Goal: Task Accomplishment & Management: Complete application form

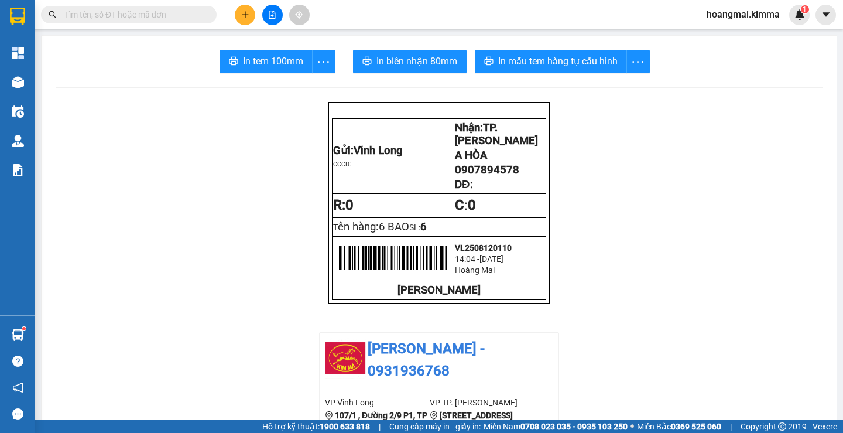
click at [165, 15] on input "text" at bounding box center [133, 14] width 138 height 13
type input "C"
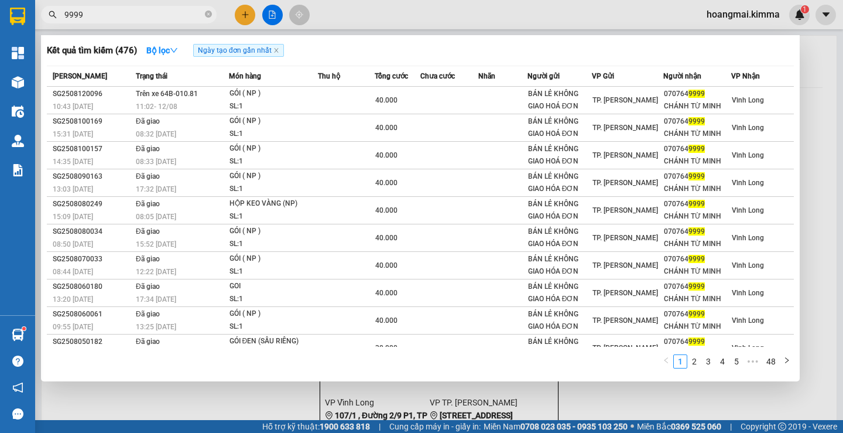
type input "9999"
click at [242, 13] on div at bounding box center [421, 216] width 843 height 433
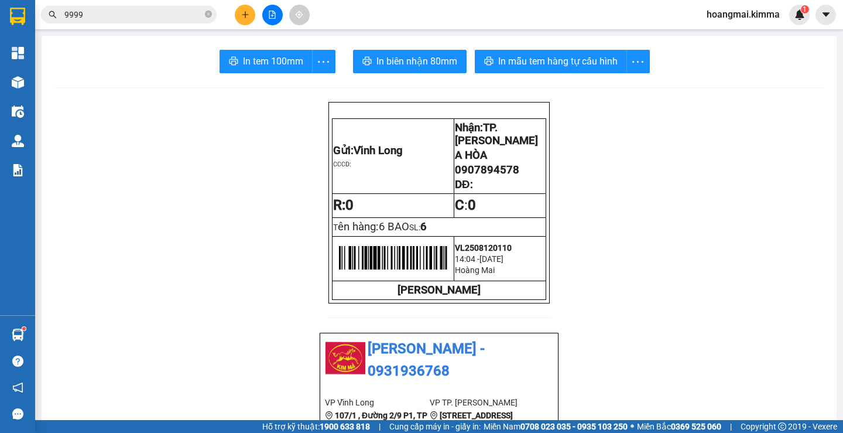
click at [241, 15] on icon "plus" at bounding box center [245, 15] width 8 height 8
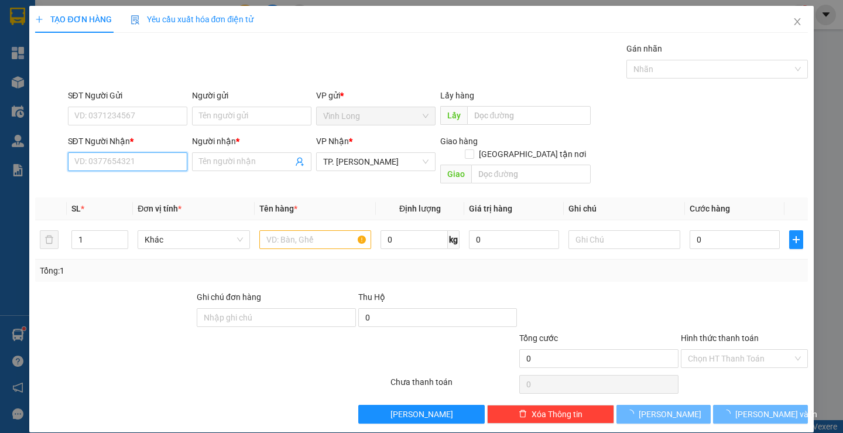
click at [149, 163] on input "SĐT Người Nhận *" at bounding box center [127, 161] width 119 height 19
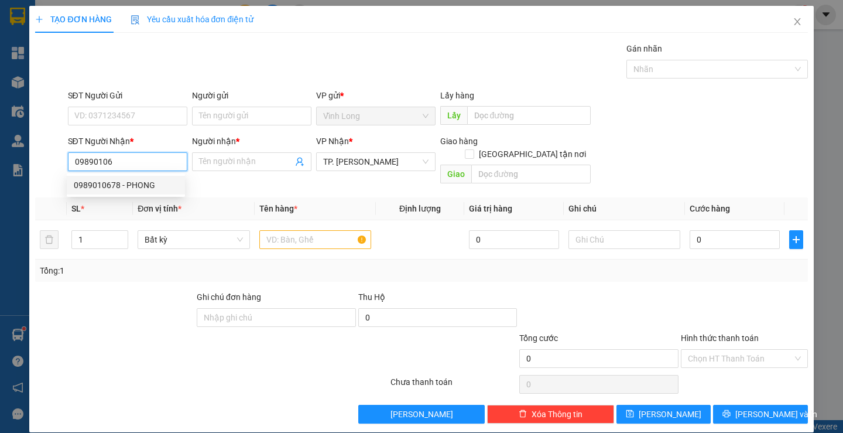
click at [145, 181] on div "0989010678 - PHONG" at bounding box center [126, 185] width 104 height 13
type input "0989010678"
type input "PHONG"
type input "0989010678"
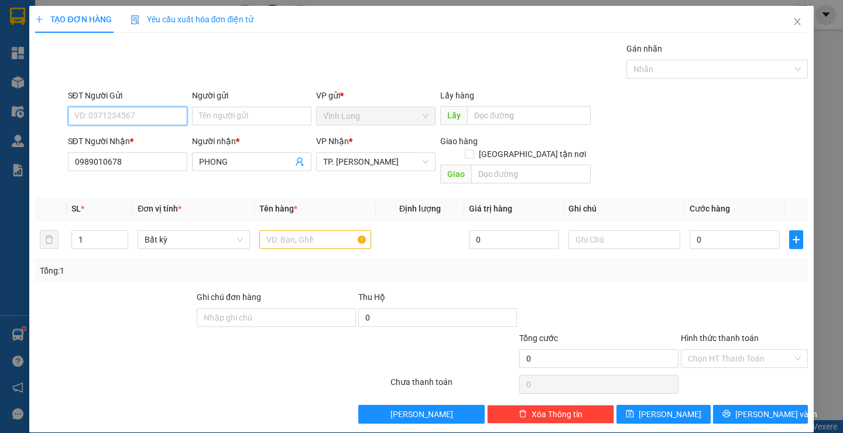
click at [154, 109] on input "SĐT Người Gửi" at bounding box center [127, 116] width 119 height 19
type input "0939311567"
click at [141, 135] on div "0939311567 - DUNG" at bounding box center [126, 139] width 104 height 13
type input "DUNG"
type input "0939311567"
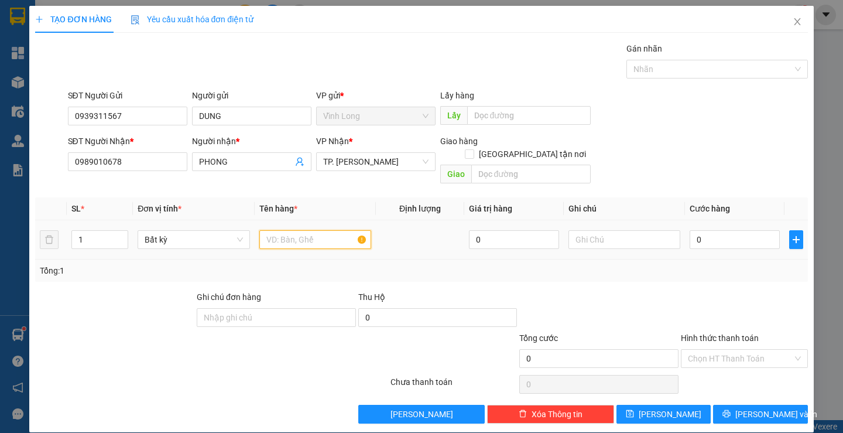
click at [289, 232] on input "text" at bounding box center [315, 239] width 112 height 19
type input "THÙNG MUS"
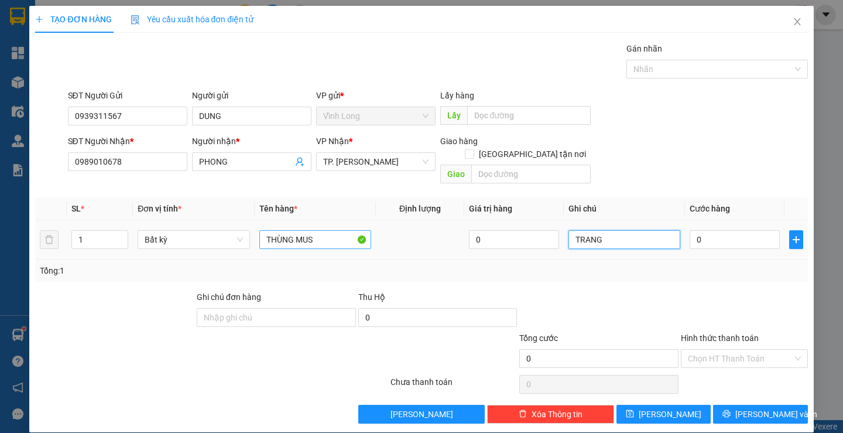
type input "TRANG"
type input "4"
type input "40"
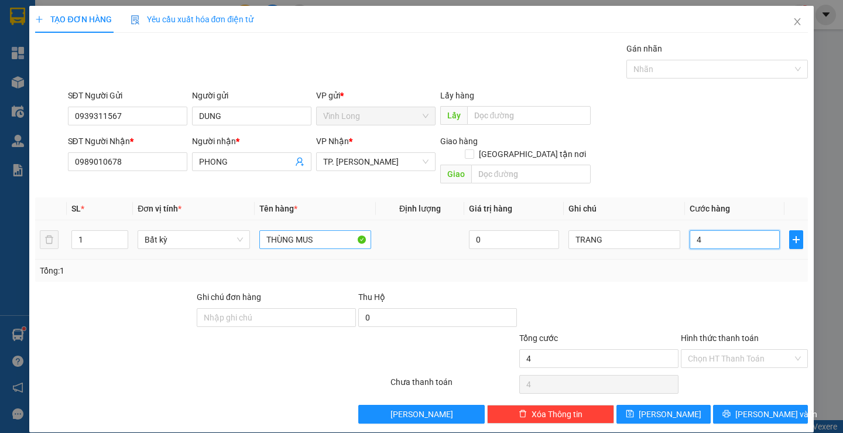
type input "40"
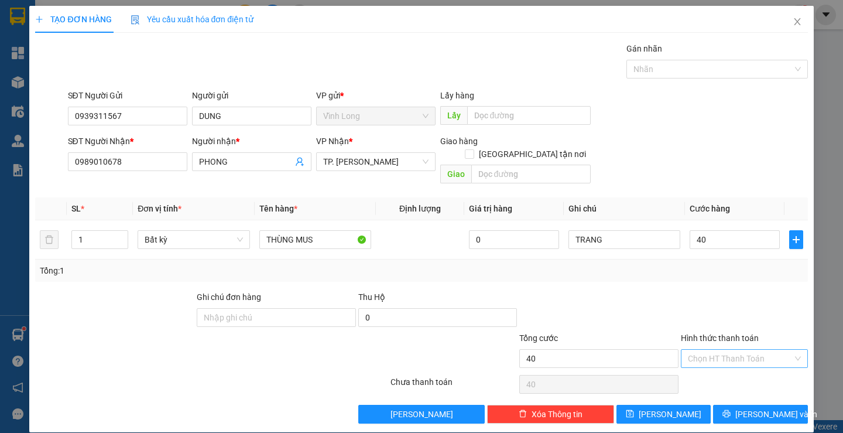
type input "40.000"
click at [699, 351] on input "Hình thức thanh toán" at bounding box center [740, 358] width 105 height 18
click at [693, 364] on div "Tại văn phòng" at bounding box center [736, 368] width 111 height 13
type input "0"
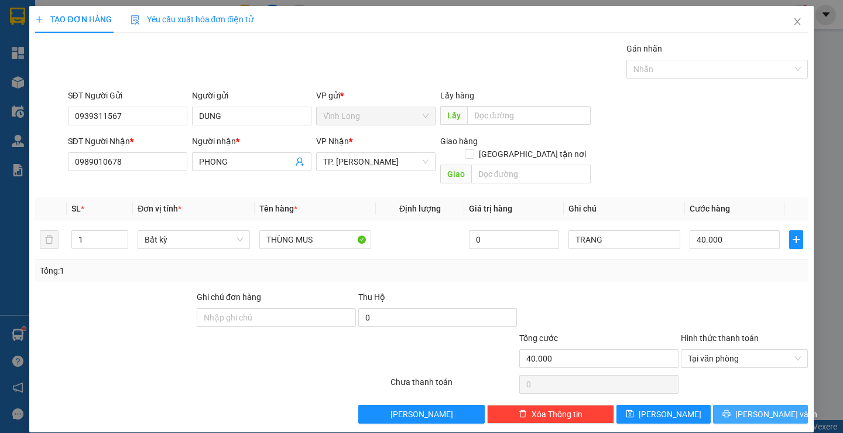
click at [753, 407] on span "[PERSON_NAME] và In" at bounding box center [776, 413] width 82 height 13
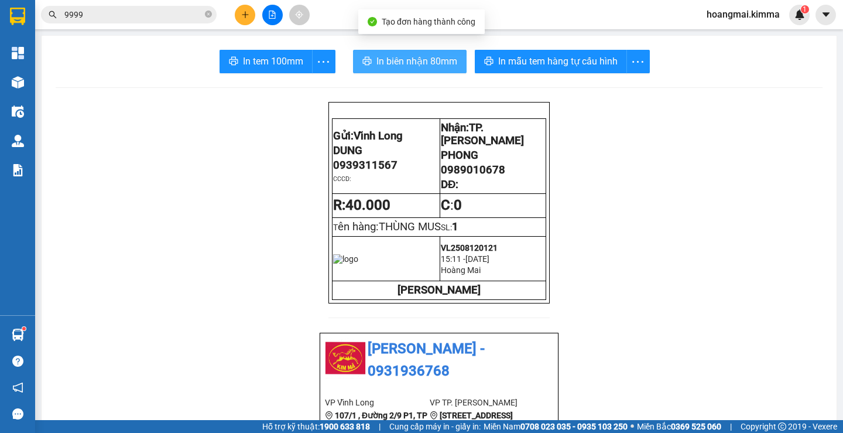
click at [376, 57] on span "In biên nhận 80mm" at bounding box center [416, 61] width 81 height 15
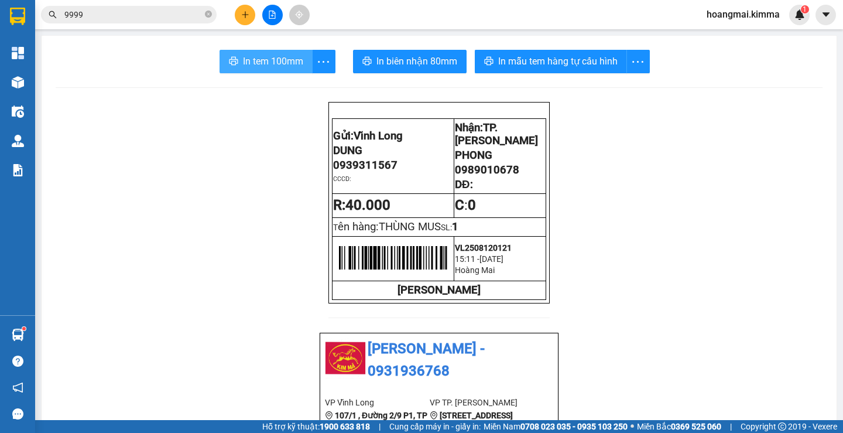
click at [269, 62] on span "In tem 100mm" at bounding box center [273, 61] width 60 height 15
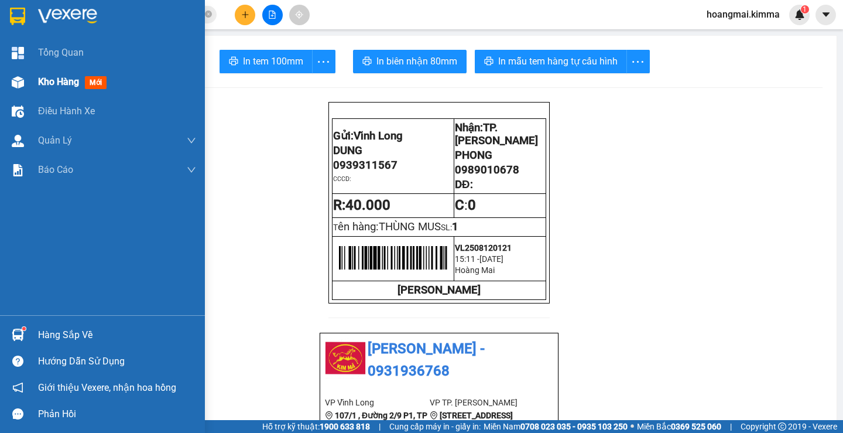
click at [37, 81] on div "Kho hàng mới" at bounding box center [102, 81] width 205 height 29
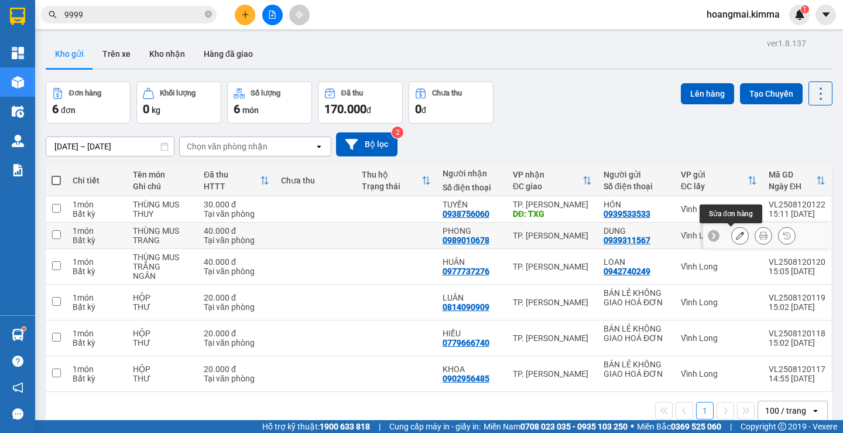
click at [734, 230] on button at bounding box center [740, 235] width 16 height 20
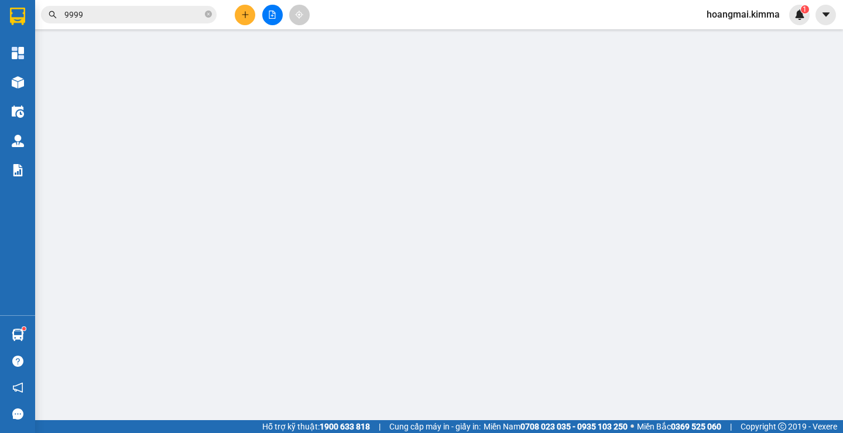
type input "0939311567"
type input "DUNG"
type input "0989010678"
type input "PHONG"
type input "40.000"
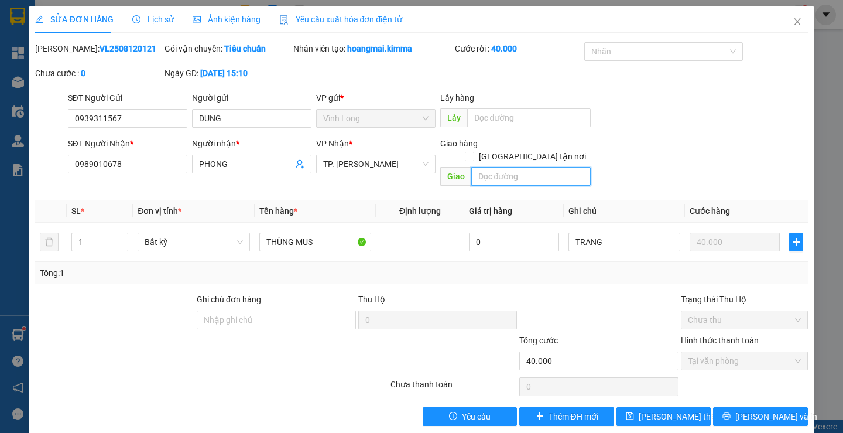
click at [505, 168] on input "text" at bounding box center [530, 176] width 119 height 19
type input "TX GIAO"
click at [633, 412] on icon "save" at bounding box center [630, 416] width 8 height 8
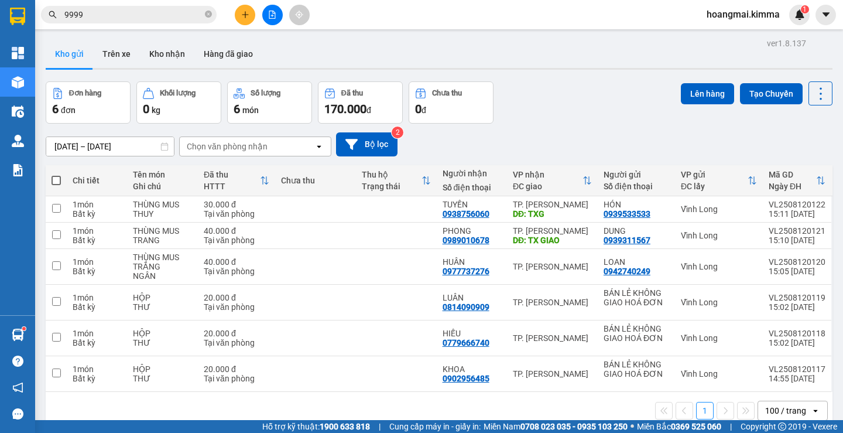
click at [244, 22] on button at bounding box center [245, 15] width 20 height 20
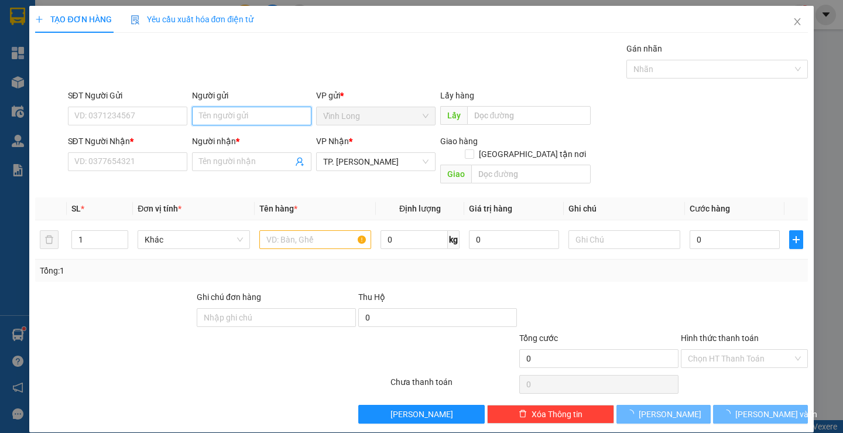
click at [235, 120] on input "Người gửi" at bounding box center [251, 116] width 119 height 19
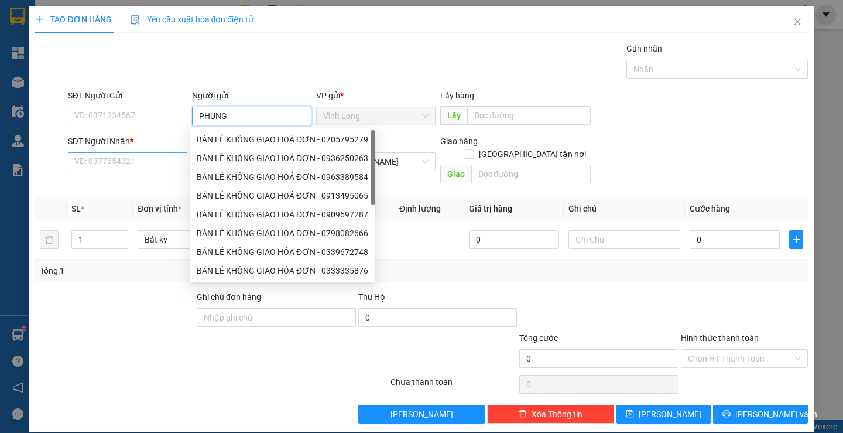
type input "PHỤNG"
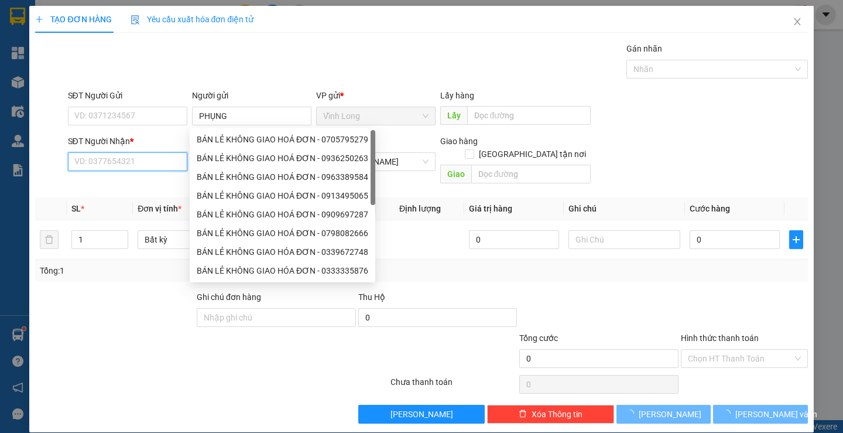
click at [111, 168] on input "SĐT Người Nhận *" at bounding box center [127, 161] width 119 height 19
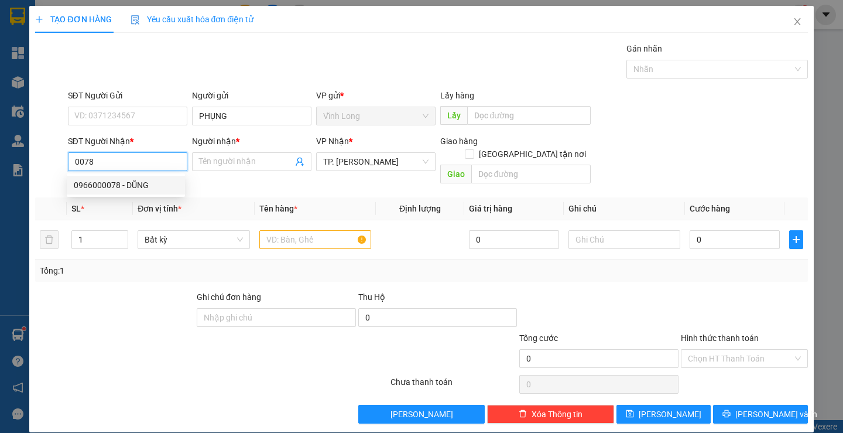
click at [112, 180] on div "0966000078 - DŨNG" at bounding box center [126, 185] width 104 height 13
type input "0966000078"
type input "DŨNG"
type input "0966000078"
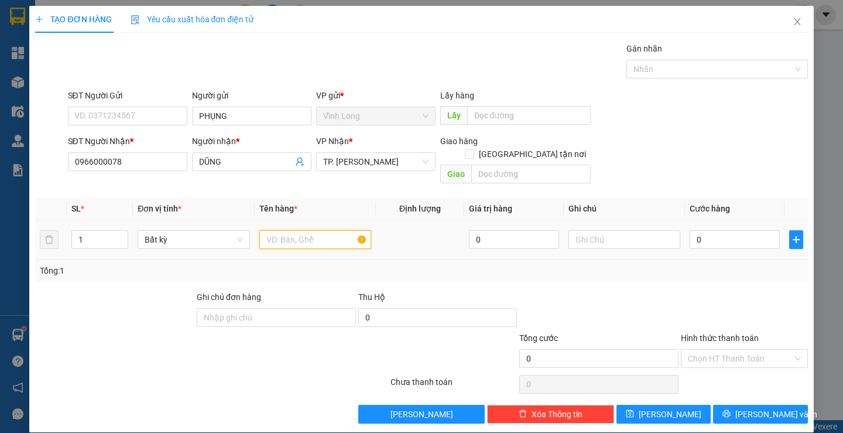
click at [297, 230] on input "text" at bounding box center [315, 239] width 112 height 19
type input "GÓI KEO VÀNG"
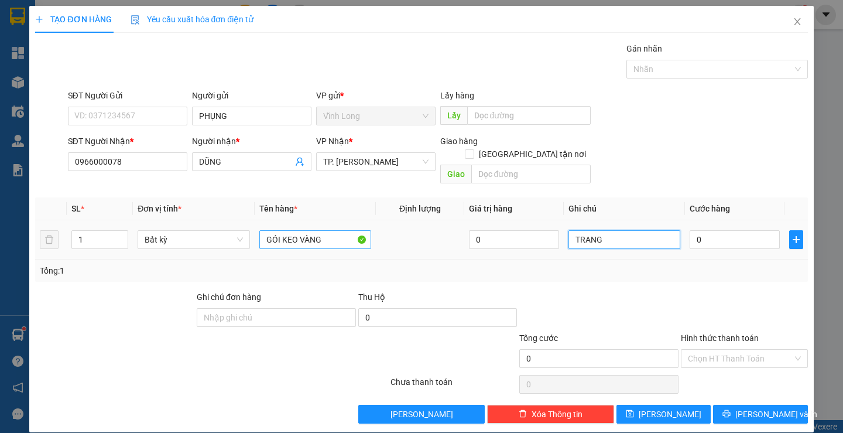
type input "TRANG"
type input "2"
type input "20"
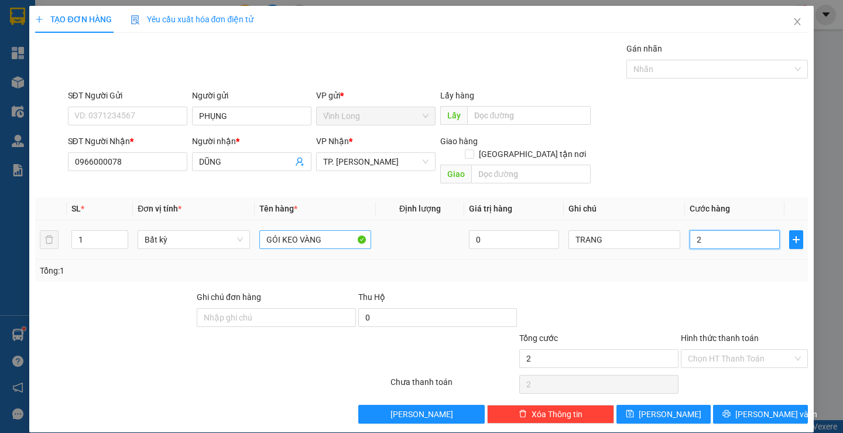
type input "20"
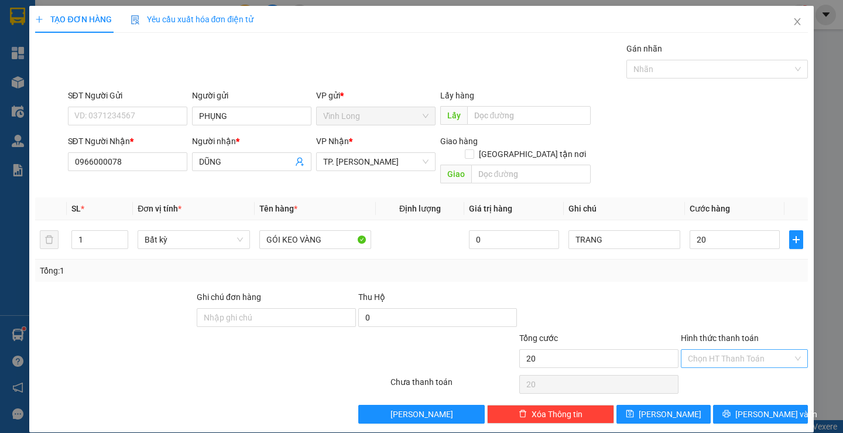
type input "20.000"
click at [745, 349] on input "Hình thức thanh toán" at bounding box center [740, 358] width 105 height 18
click at [711, 374] on div "Tại văn phòng" at bounding box center [736, 368] width 111 height 13
type input "0"
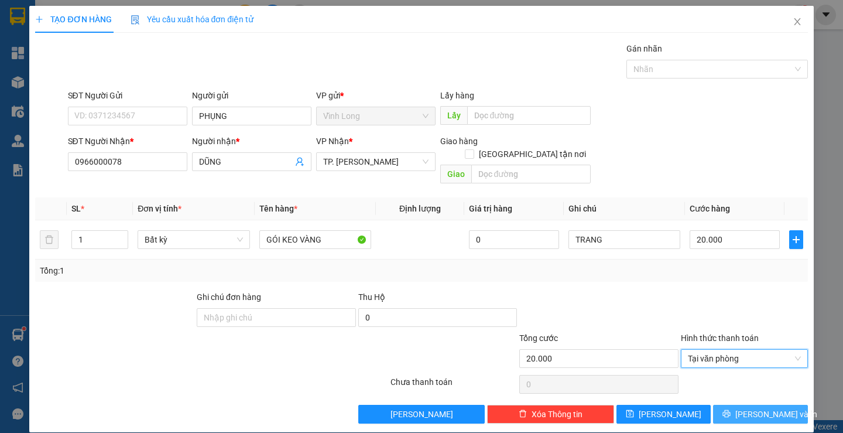
click at [731, 405] on button "[PERSON_NAME] và In" at bounding box center [760, 414] width 94 height 19
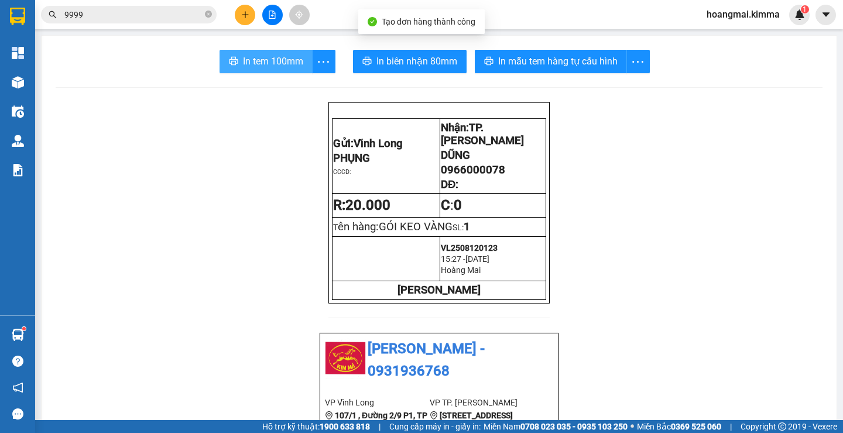
drag, startPoint x: 282, startPoint y: 60, endPoint x: 519, endPoint y: 119, distance: 243.6
click at [282, 60] on span "In tem 100mm" at bounding box center [273, 61] width 60 height 15
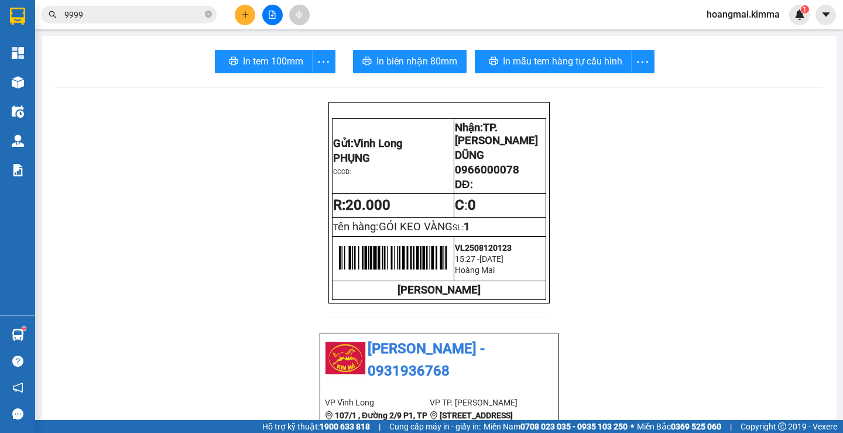
click at [244, 16] on icon "plus" at bounding box center [245, 15] width 8 height 8
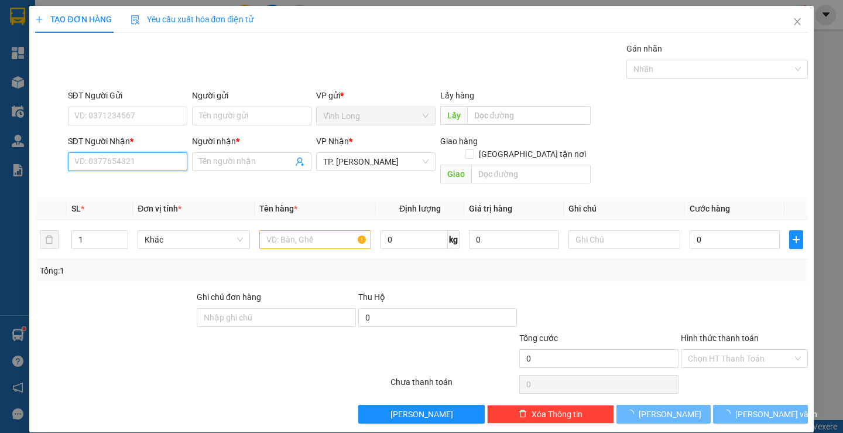
click at [125, 165] on input "SĐT Người Nhận *" at bounding box center [127, 161] width 119 height 19
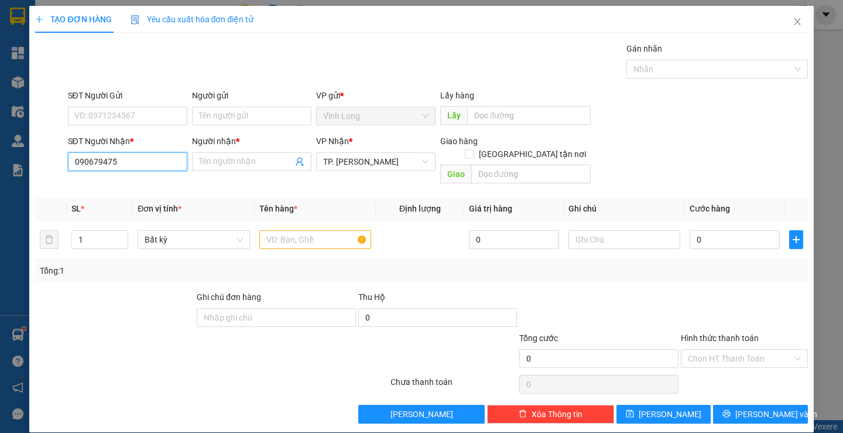
type input "0906794757"
click at [127, 177] on div "0906794757 - MẪN" at bounding box center [126, 185] width 118 height 19
type input "MẪN"
type input "0906794757"
click at [265, 231] on input "text" at bounding box center [315, 239] width 112 height 19
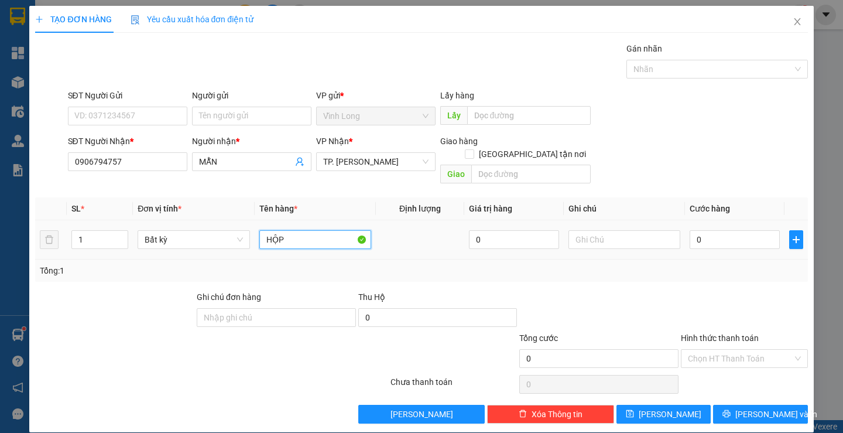
type input "HỘP"
type input "TRANG"
type input "2"
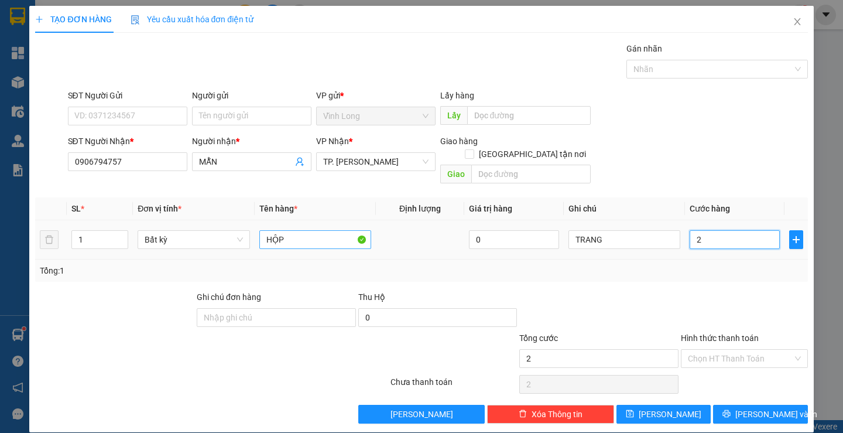
type input "20"
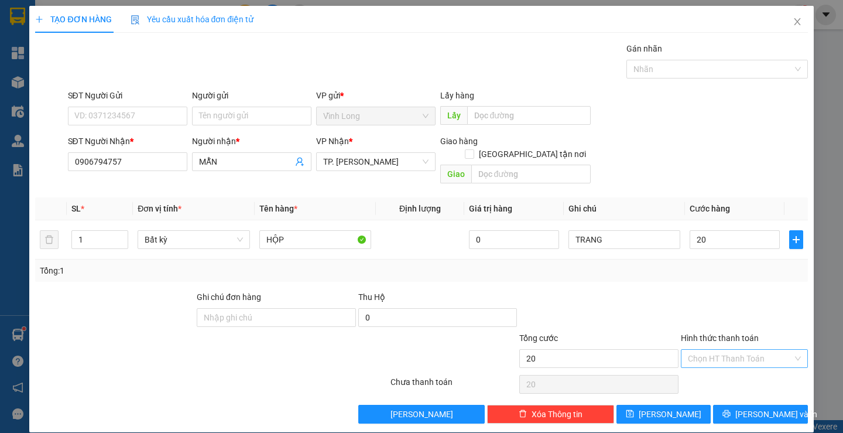
type input "20.000"
click at [688, 349] on input "Hình thức thanh toán" at bounding box center [740, 358] width 105 height 18
click at [683, 370] on div "Tại văn phòng" at bounding box center [736, 368] width 111 height 13
type input "0"
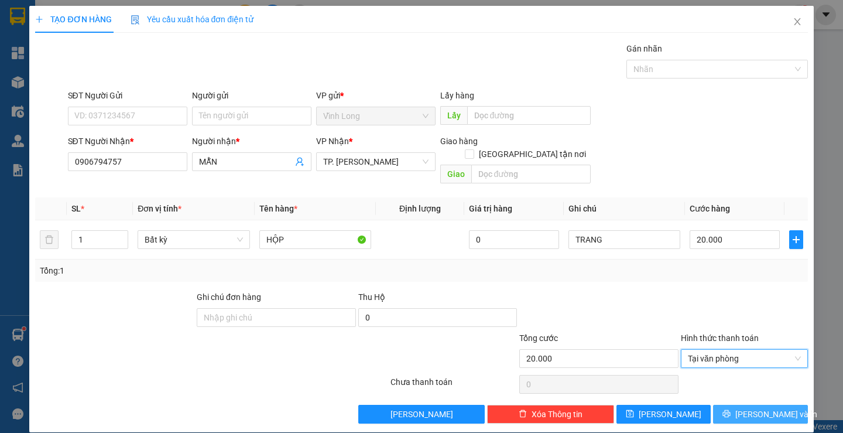
click at [726, 405] on button "[PERSON_NAME] và In" at bounding box center [760, 414] width 94 height 19
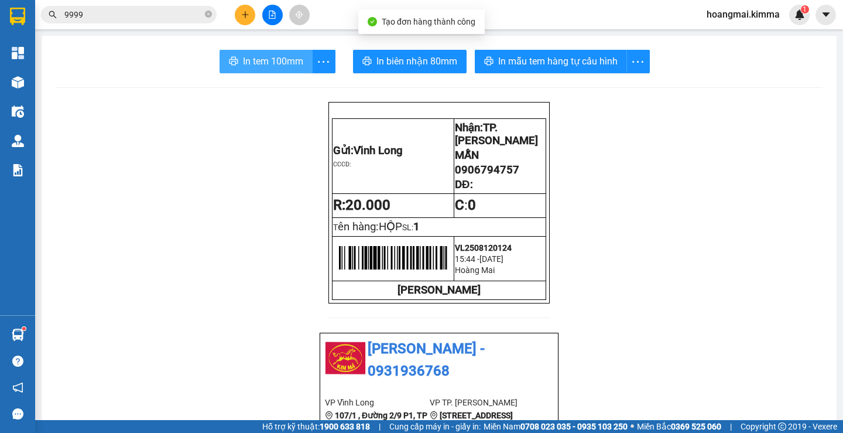
click at [283, 64] on span "In tem 100mm" at bounding box center [273, 61] width 60 height 15
click at [249, 57] on span "In tem 100mm" at bounding box center [273, 61] width 60 height 15
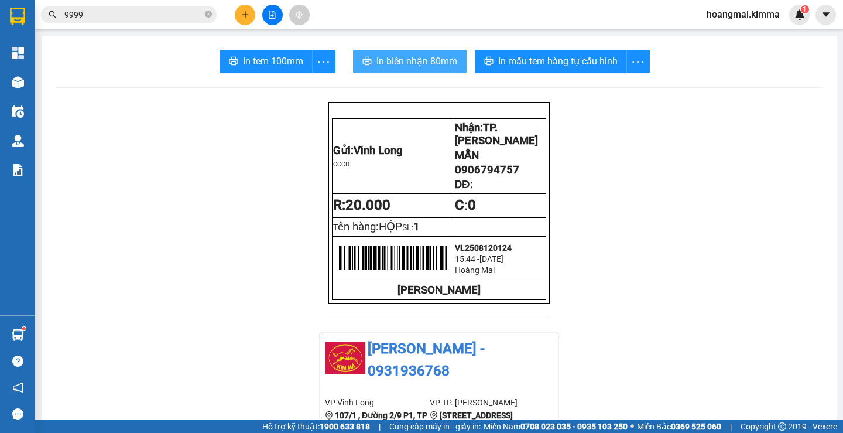
click at [417, 54] on span "In biên nhận 80mm" at bounding box center [416, 61] width 81 height 15
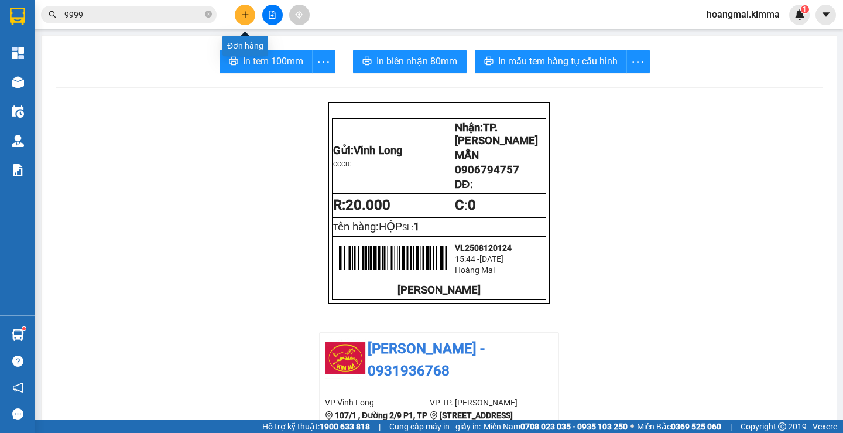
click at [240, 12] on button at bounding box center [245, 15] width 20 height 20
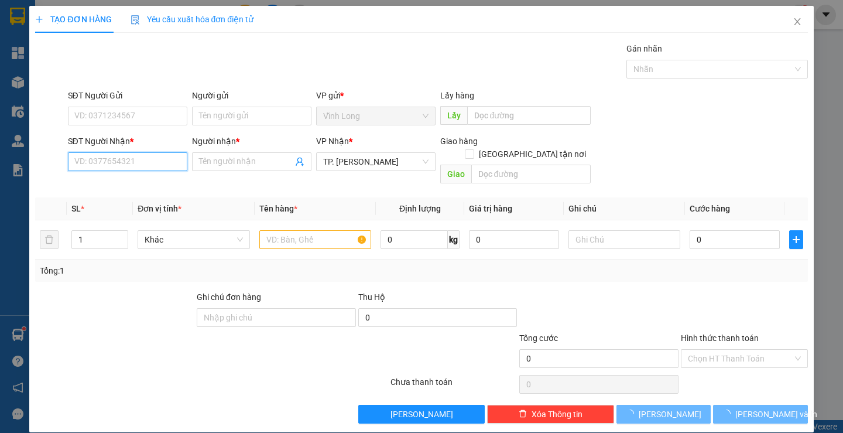
click at [149, 162] on input "SĐT Người Nhận *" at bounding box center [127, 161] width 119 height 19
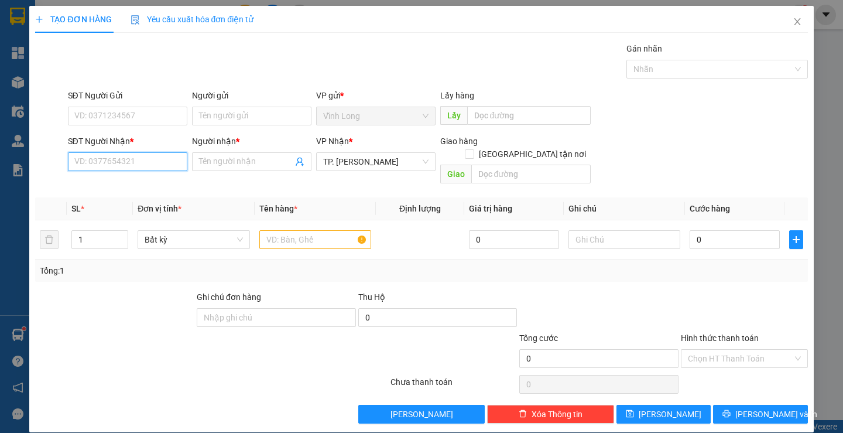
click at [156, 163] on input "SĐT Người Nhận *" at bounding box center [127, 161] width 119 height 19
type input "0941520730"
click at [133, 184] on div "0941520730 - ĐƯỜNG" at bounding box center [126, 185] width 104 height 13
type input "ĐƯỜNG"
type input "0941520730"
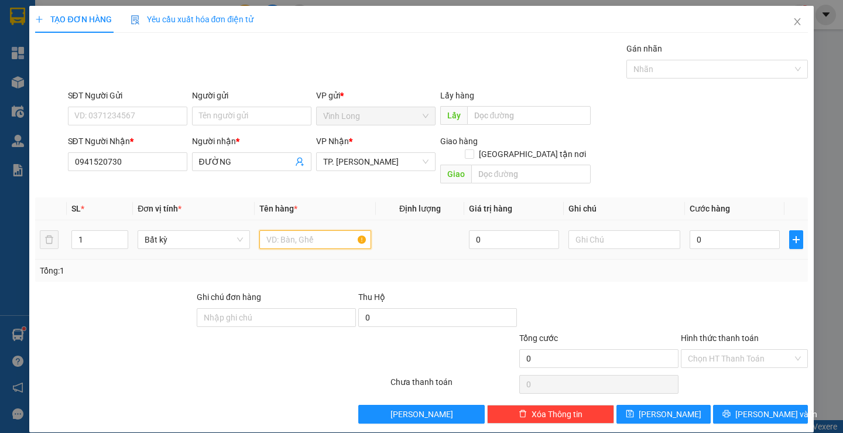
click at [287, 230] on input "text" at bounding box center [315, 239] width 112 height 19
type input "TÚI MÀU VÀNG NHỎ"
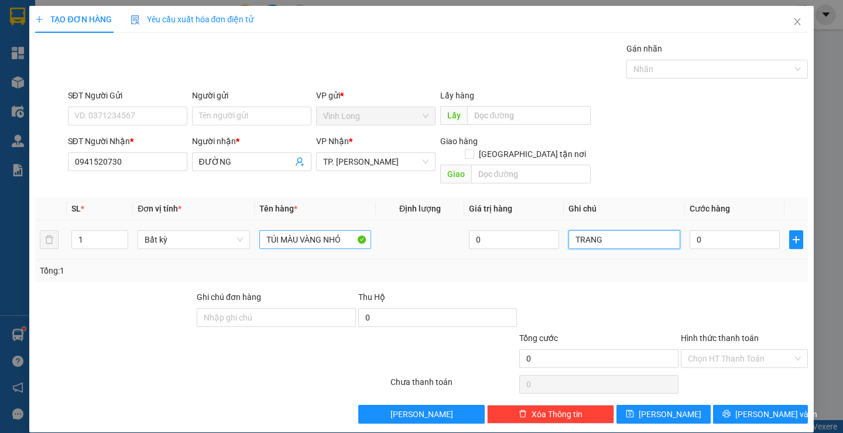
type input "TRANG"
type input "2"
type input "20"
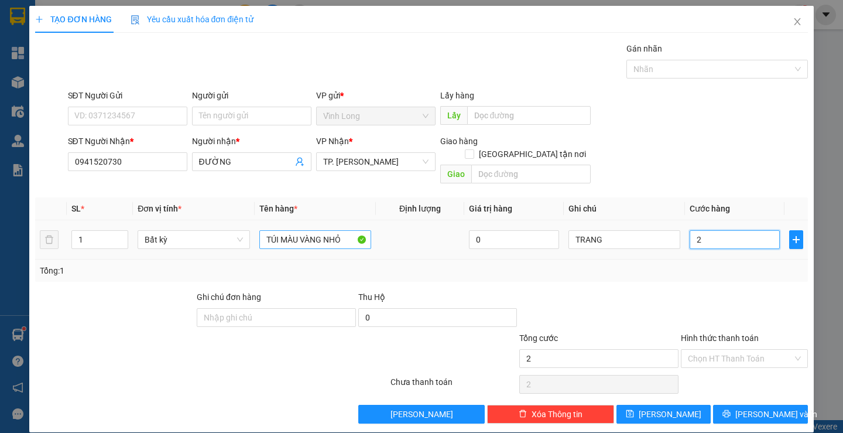
type input "20"
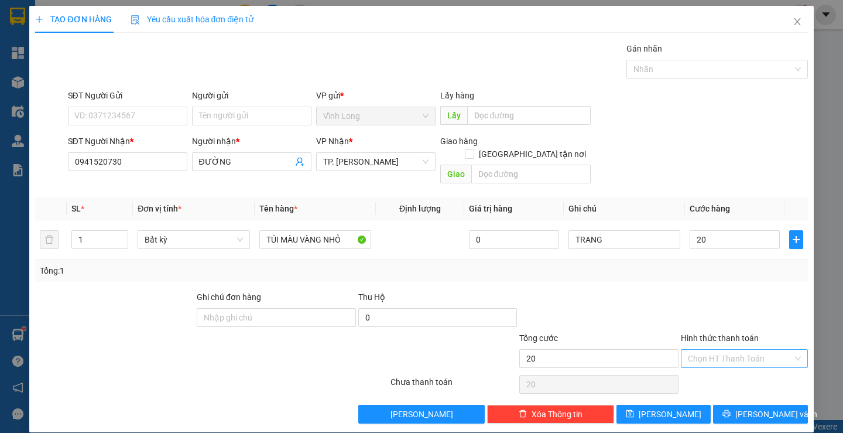
type input "20.000"
click at [733, 349] on input "Hình thức thanh toán" at bounding box center [740, 358] width 105 height 18
click at [736, 362] on div "Tại văn phòng" at bounding box center [736, 368] width 125 height 19
type input "0"
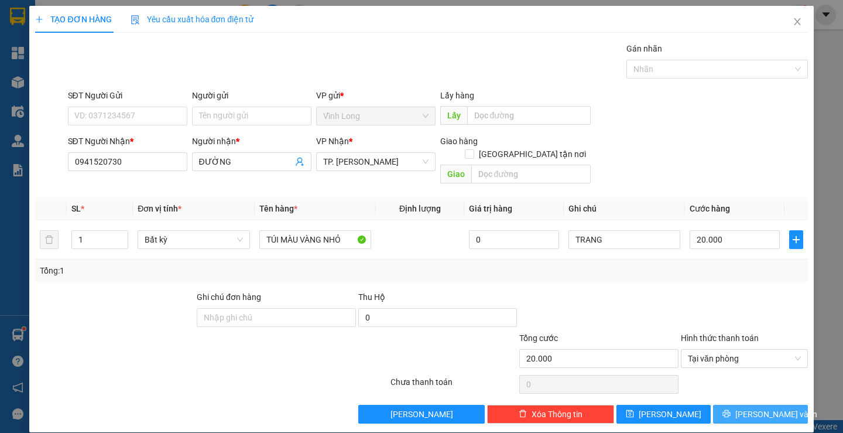
click at [748, 407] on span "[PERSON_NAME] và In" at bounding box center [776, 413] width 82 height 13
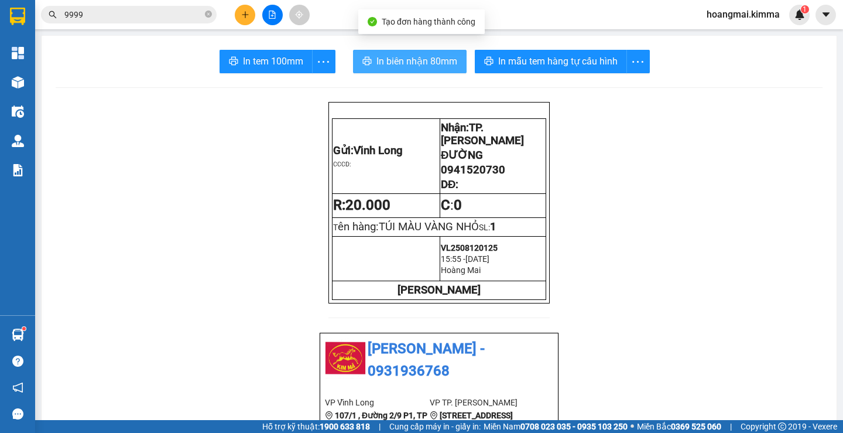
click at [382, 61] on span "In biên nhận 80mm" at bounding box center [416, 61] width 81 height 15
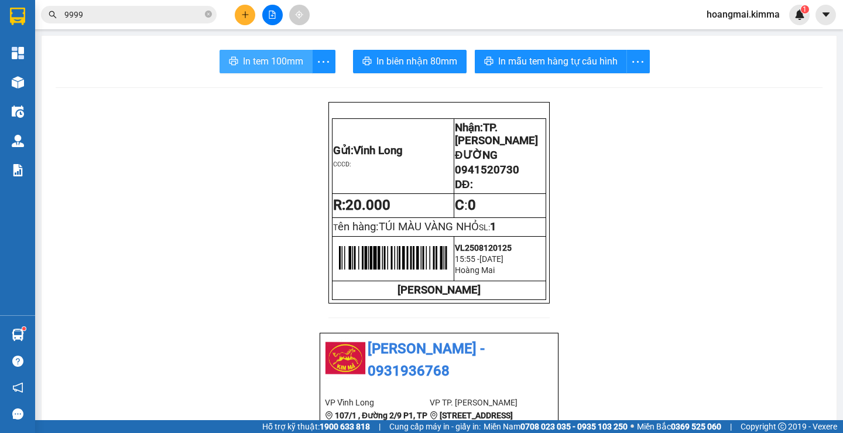
click at [285, 56] on span "In tem 100mm" at bounding box center [273, 61] width 60 height 15
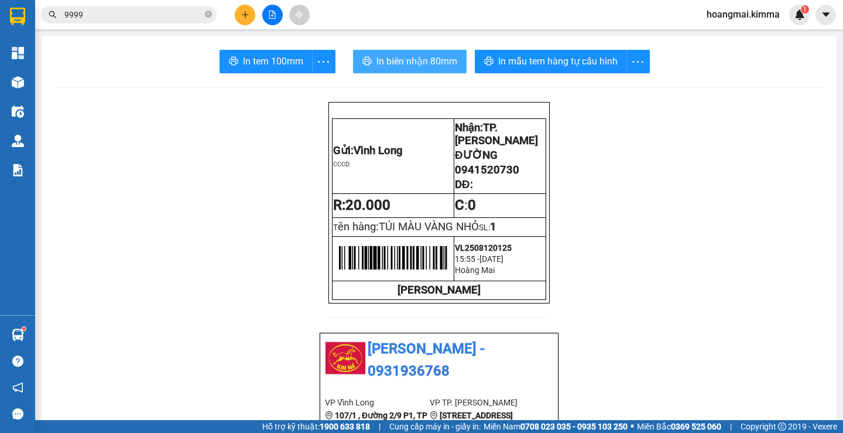
click at [398, 50] on button "In biên nhận 80mm" at bounding box center [410, 61] width 114 height 23
click at [415, 64] on span "In biên nhận 80mm" at bounding box center [416, 61] width 81 height 15
